Goal: Register for event/course

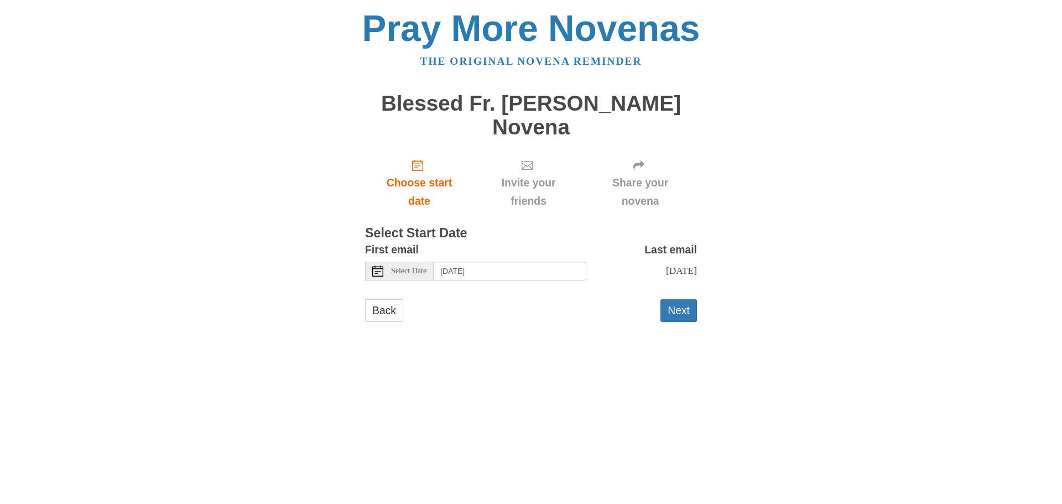
click at [377, 266] on icon at bounding box center [377, 271] width 11 height 11
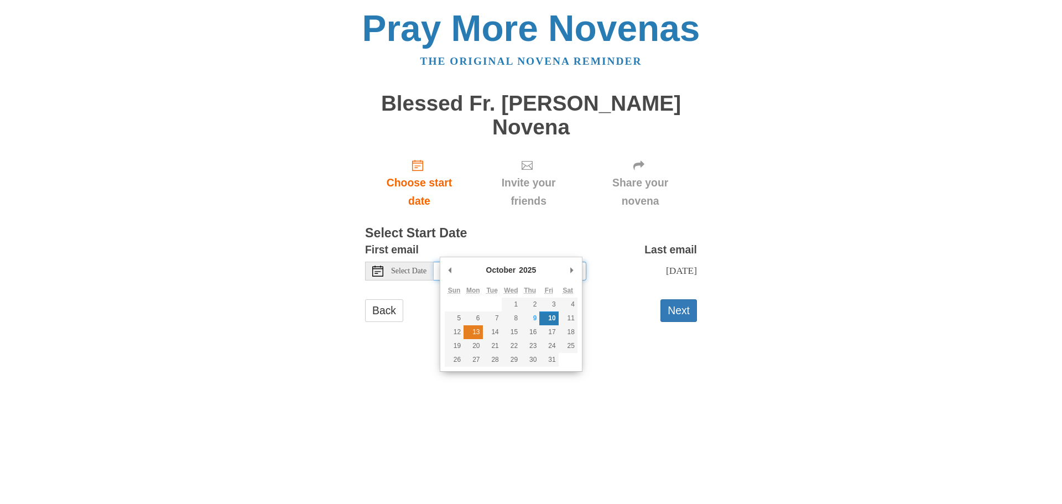
type input "Monday, October 13th"
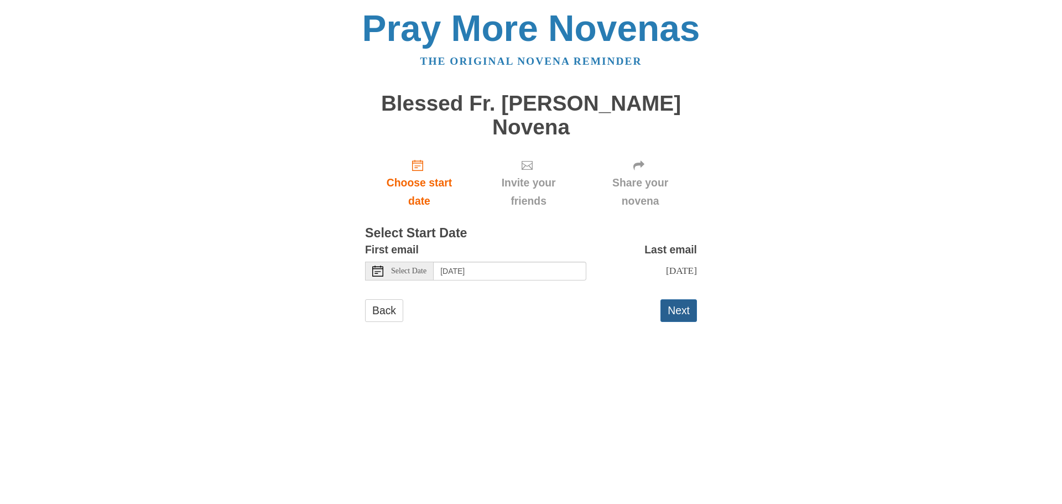
click at [675, 299] on button "Next" at bounding box center [679, 310] width 37 height 23
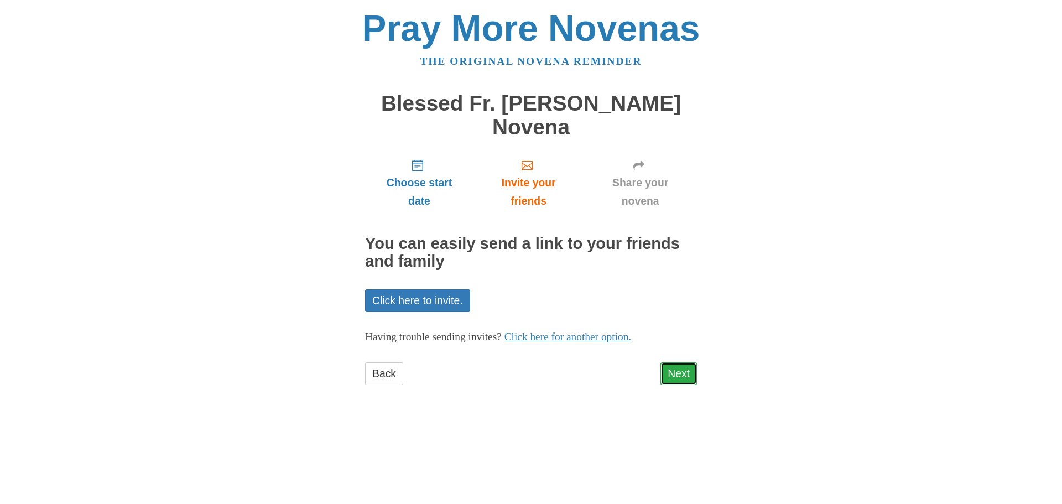
click at [680, 362] on link "Next" at bounding box center [679, 373] width 37 height 23
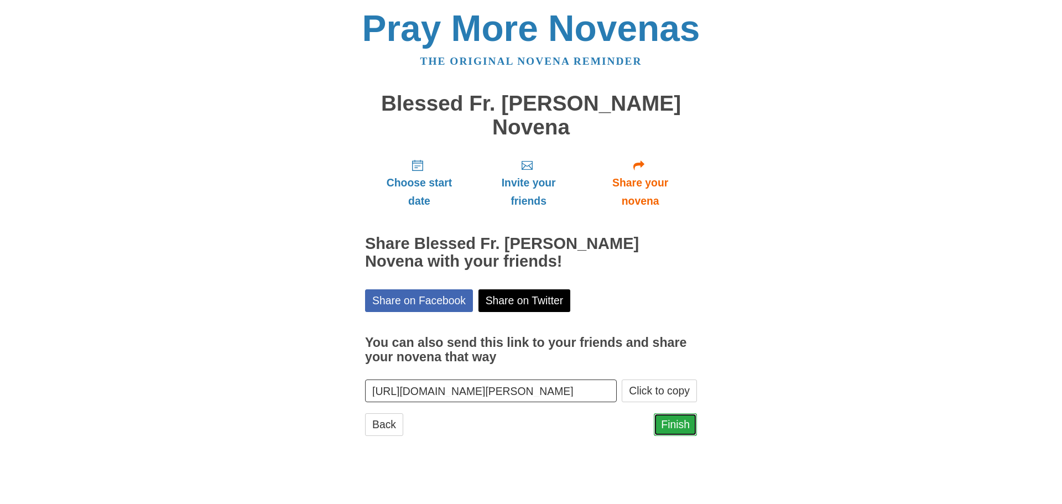
click at [686, 413] on link "Finish" at bounding box center [675, 424] width 43 height 23
